Goal: Task Accomplishment & Management: Manage account settings

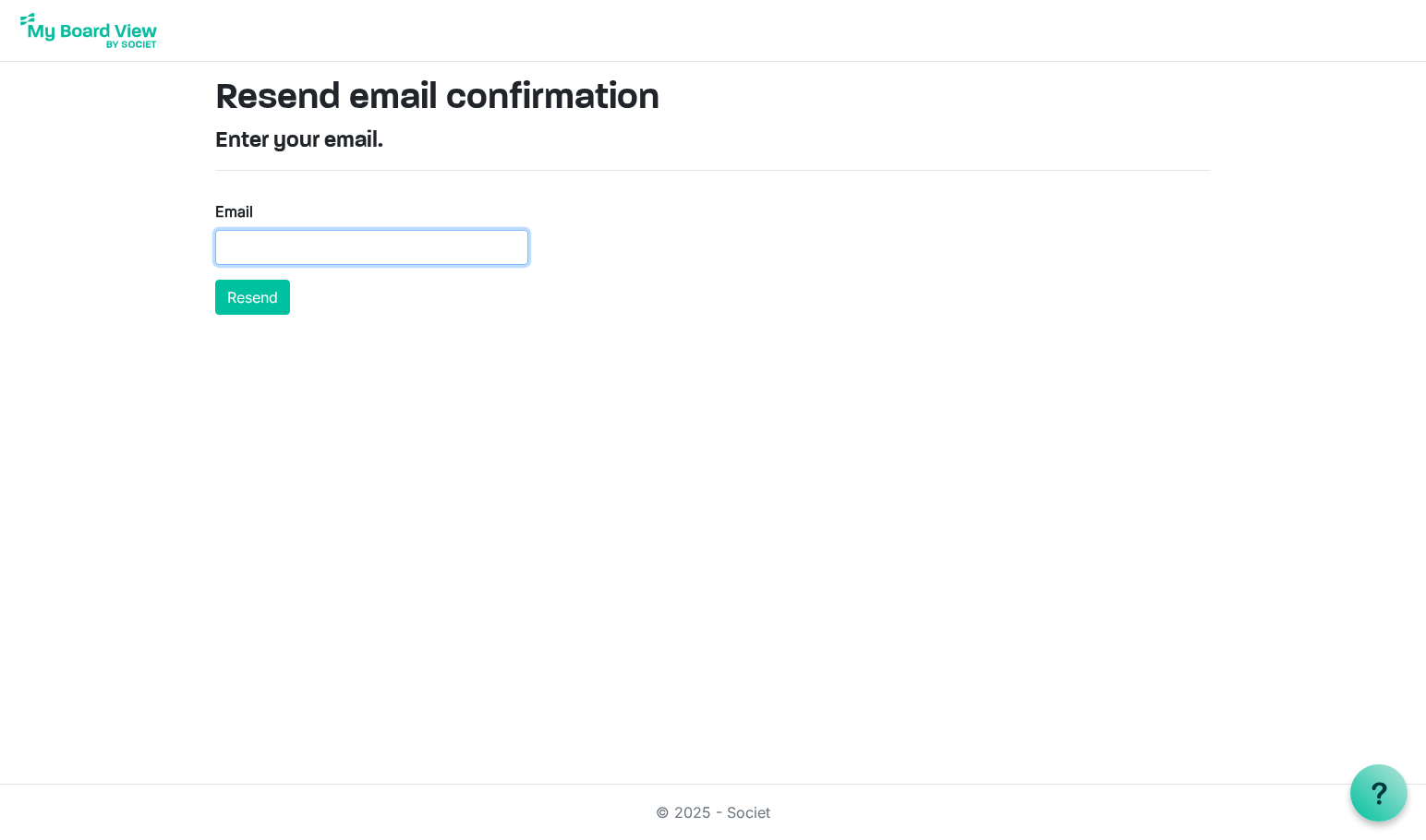
click at [432, 239] on input "Email" at bounding box center [371, 247] width 313 height 35
paste input "bdreier@miu.edu"
type input "bdreier@miu.edu"
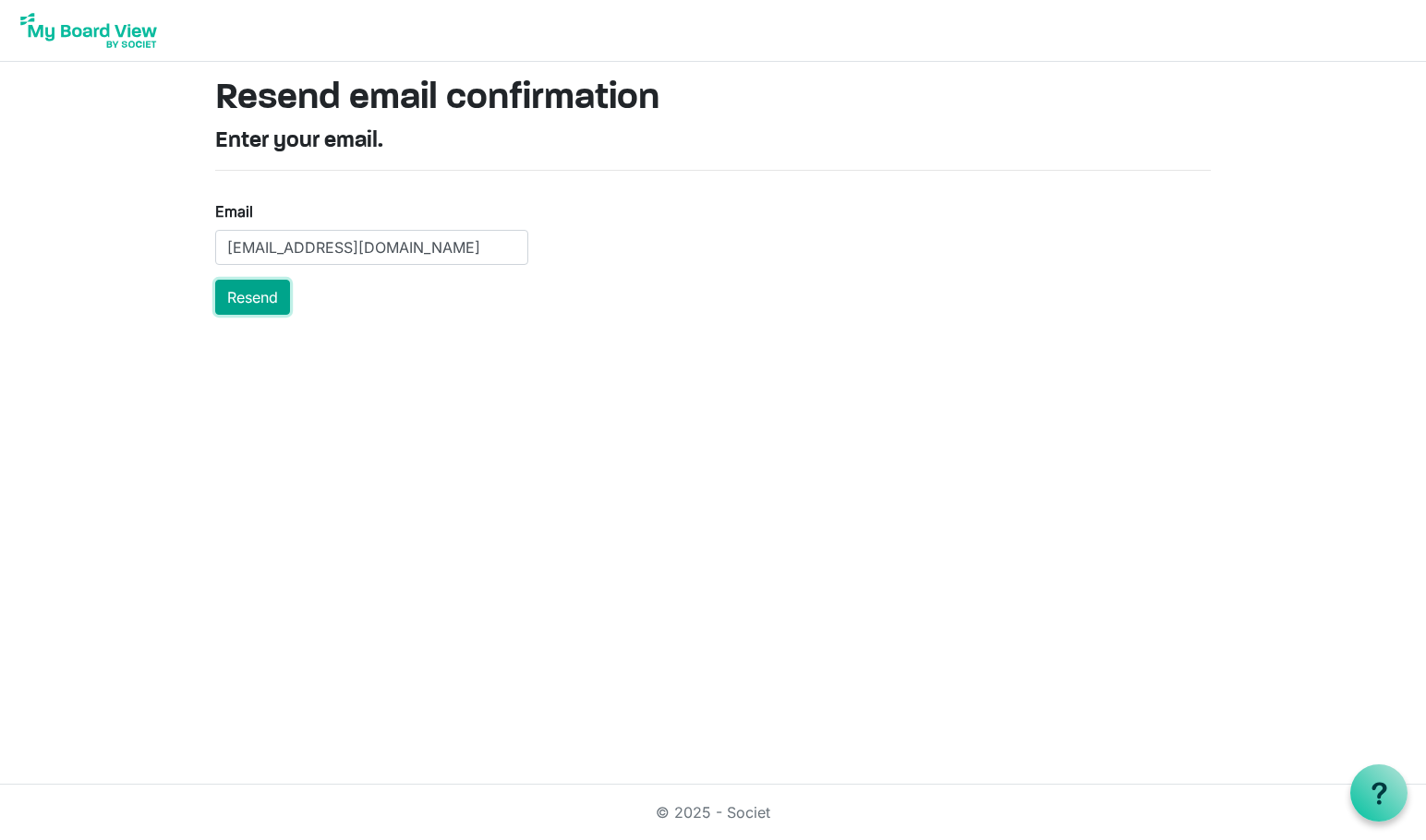
click at [267, 301] on button "Resend" at bounding box center [252, 298] width 75 height 35
